Goal: Information Seeking & Learning: Compare options

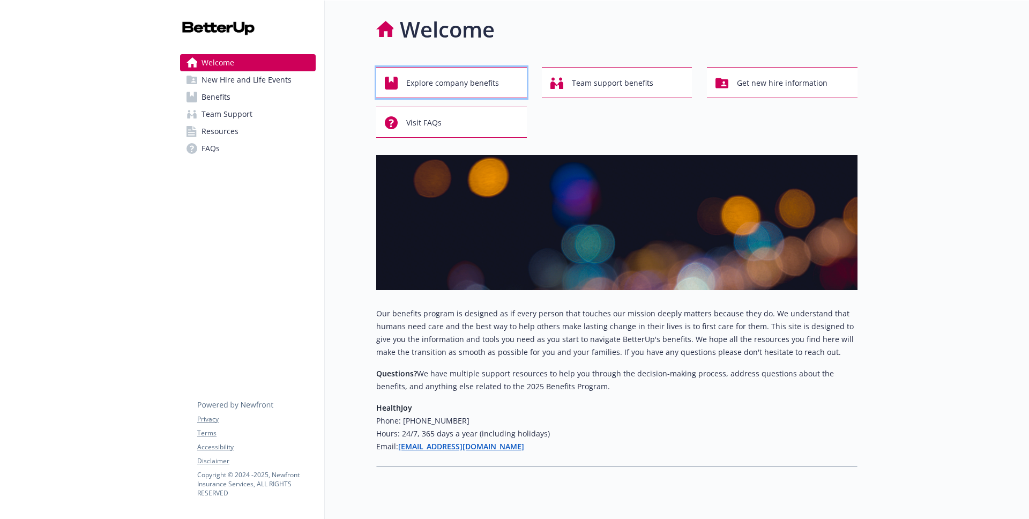
click at [460, 91] on span "Explore company benefits" at bounding box center [452, 83] width 93 height 20
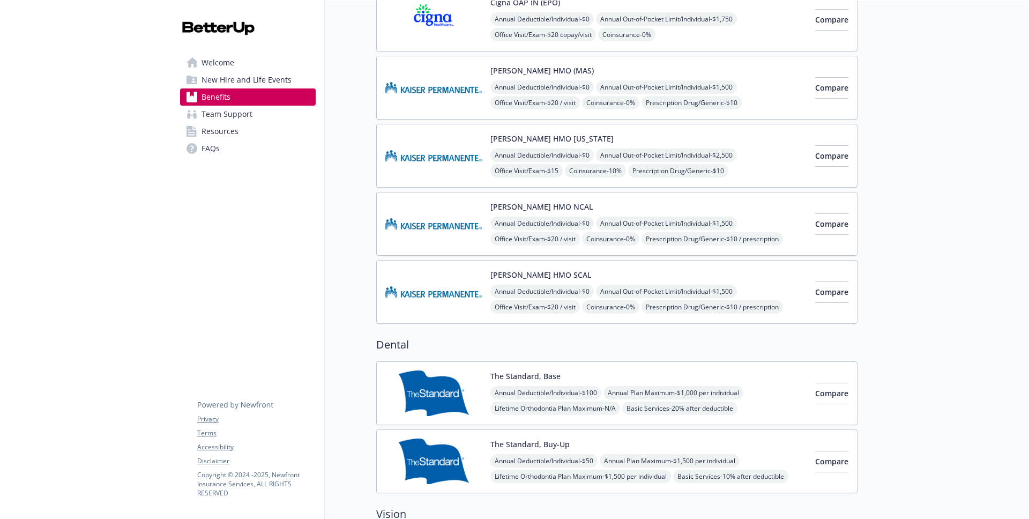
scroll to position [353, 0]
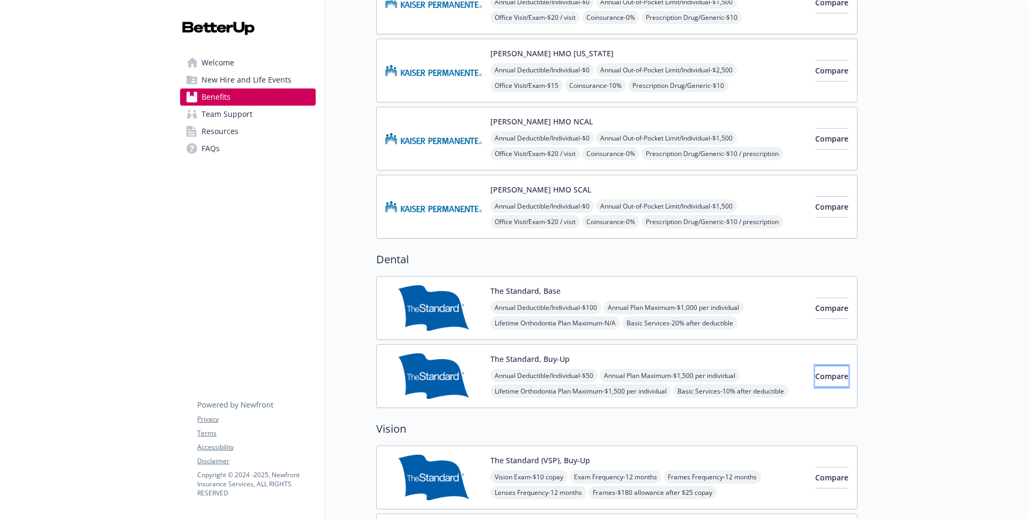
click at [823, 384] on button "Compare" at bounding box center [831, 375] width 33 height 21
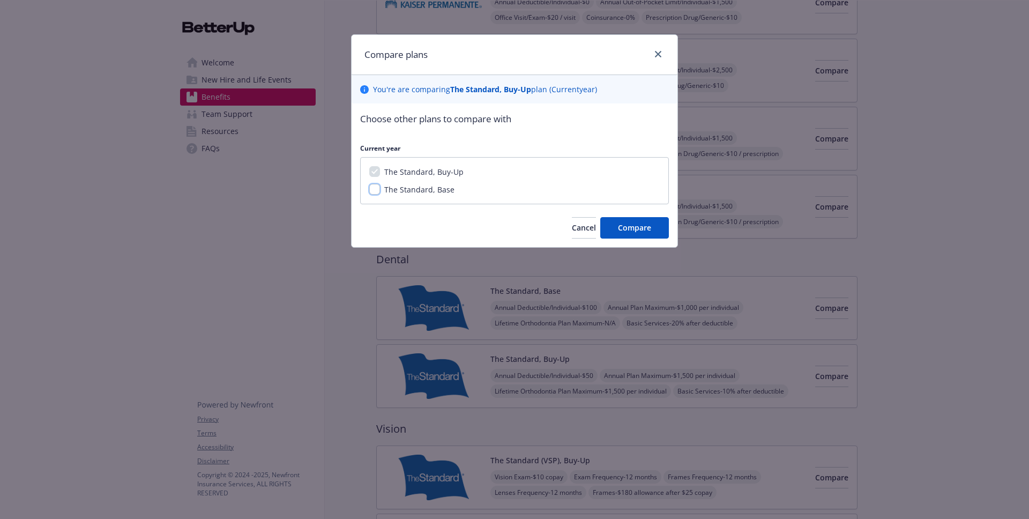
click at [376, 190] on input "The Standard, Base" at bounding box center [374, 189] width 11 height 11
checkbox input "true"
click at [634, 233] on button "Compare" at bounding box center [634, 227] width 69 height 21
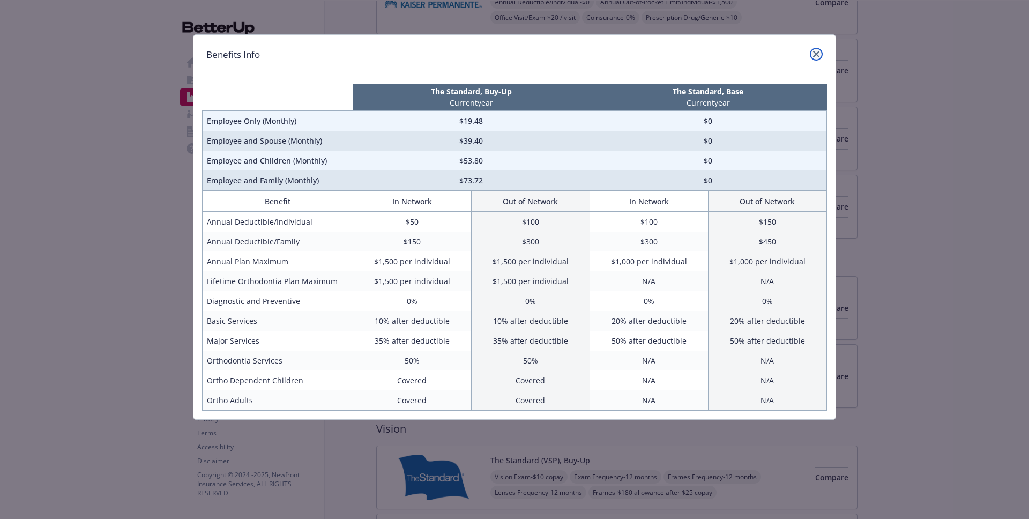
click at [817, 53] on icon "close" at bounding box center [816, 54] width 6 height 6
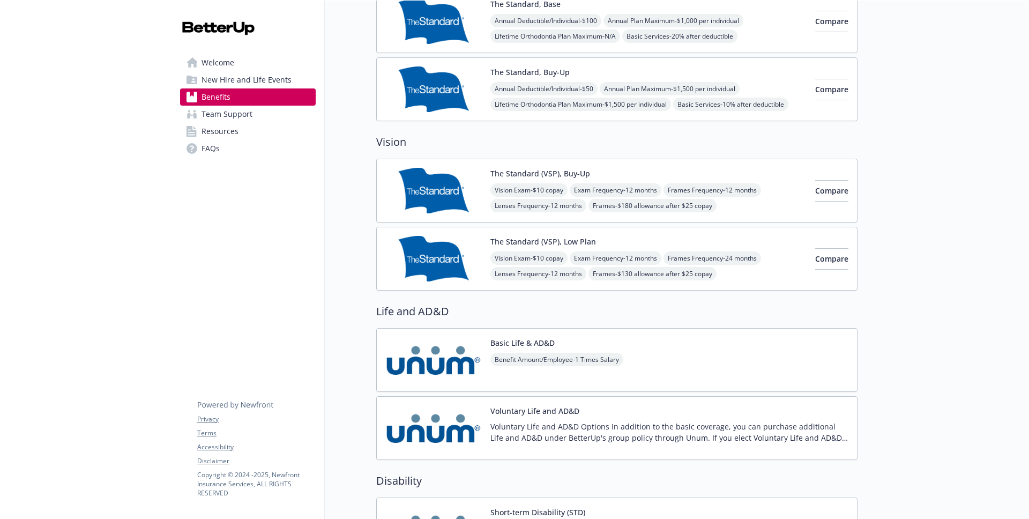
scroll to position [640, 0]
click at [815, 189] on span "Compare" at bounding box center [831, 190] width 33 height 10
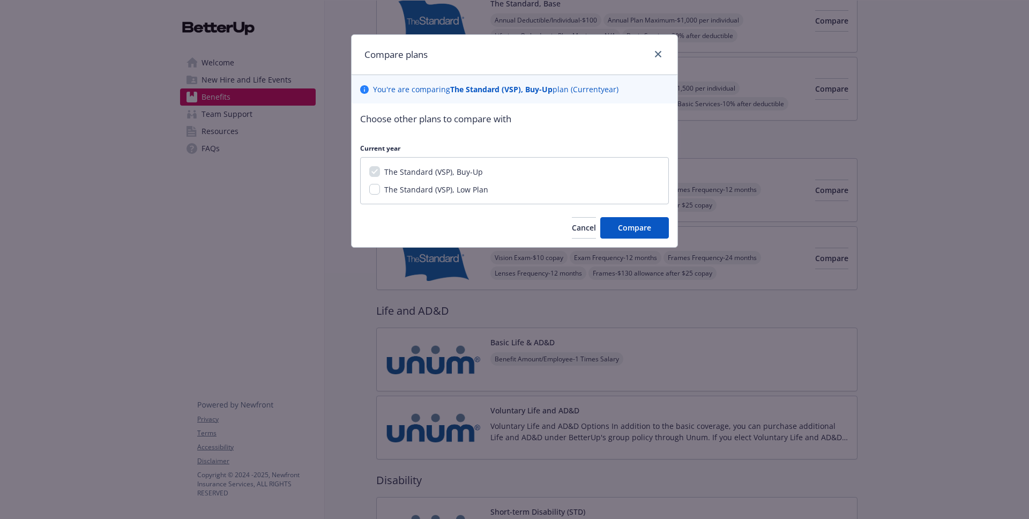
click at [434, 191] on span "The Standard (VSP), Low Plan" at bounding box center [436, 189] width 104 height 10
click at [380, 191] on input "The Standard (VSP), Low Plan" at bounding box center [374, 189] width 11 height 11
checkbox input "true"
click at [629, 226] on span "Compare" at bounding box center [634, 227] width 33 height 10
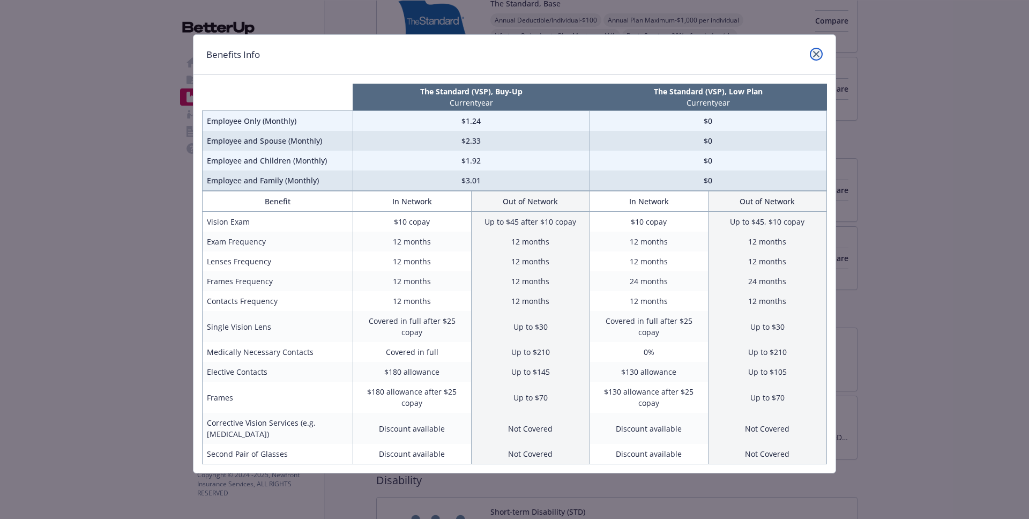
click at [815, 55] on icon "close" at bounding box center [816, 54] width 6 height 6
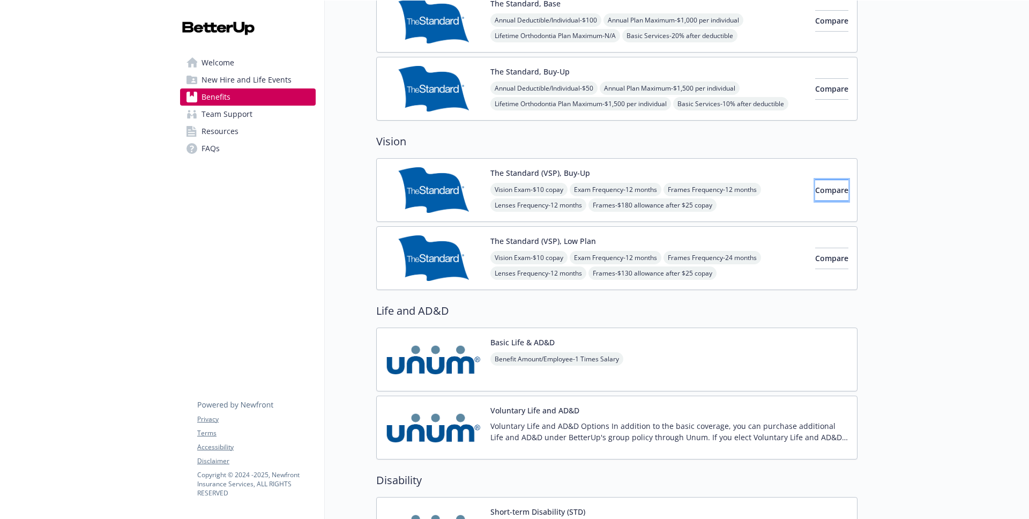
click at [815, 188] on span "Compare" at bounding box center [831, 190] width 33 height 10
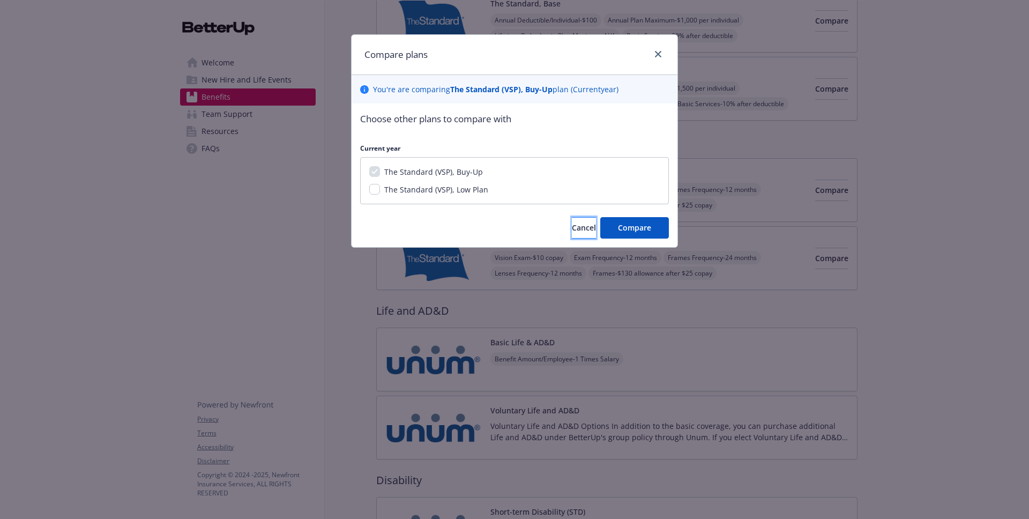
click at [572, 233] on button "Cancel" at bounding box center [584, 227] width 24 height 21
